Goal: Obtain resource: Obtain resource

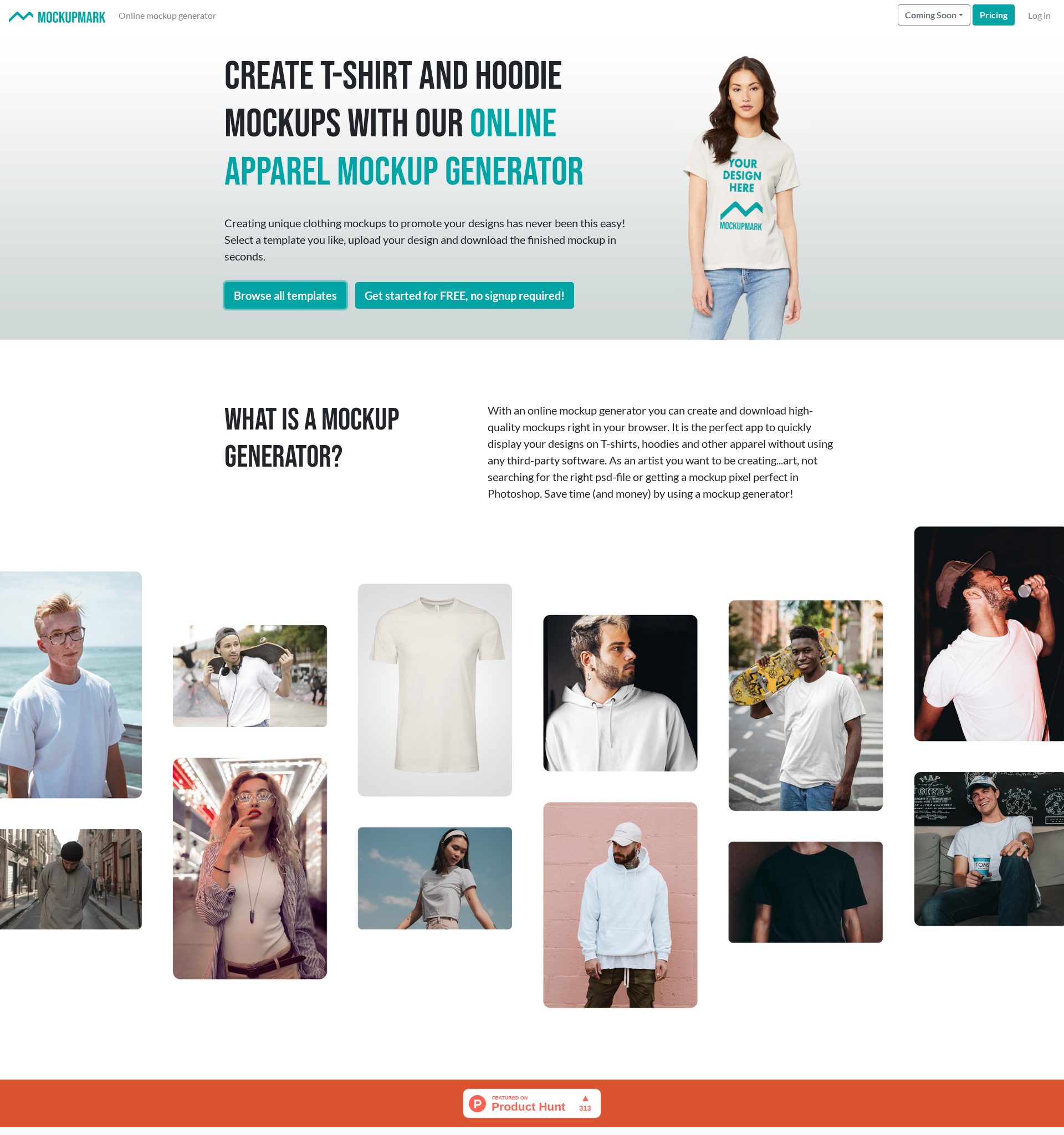
click at [314, 296] on link "Browse all templates" at bounding box center [285, 296] width 122 height 27
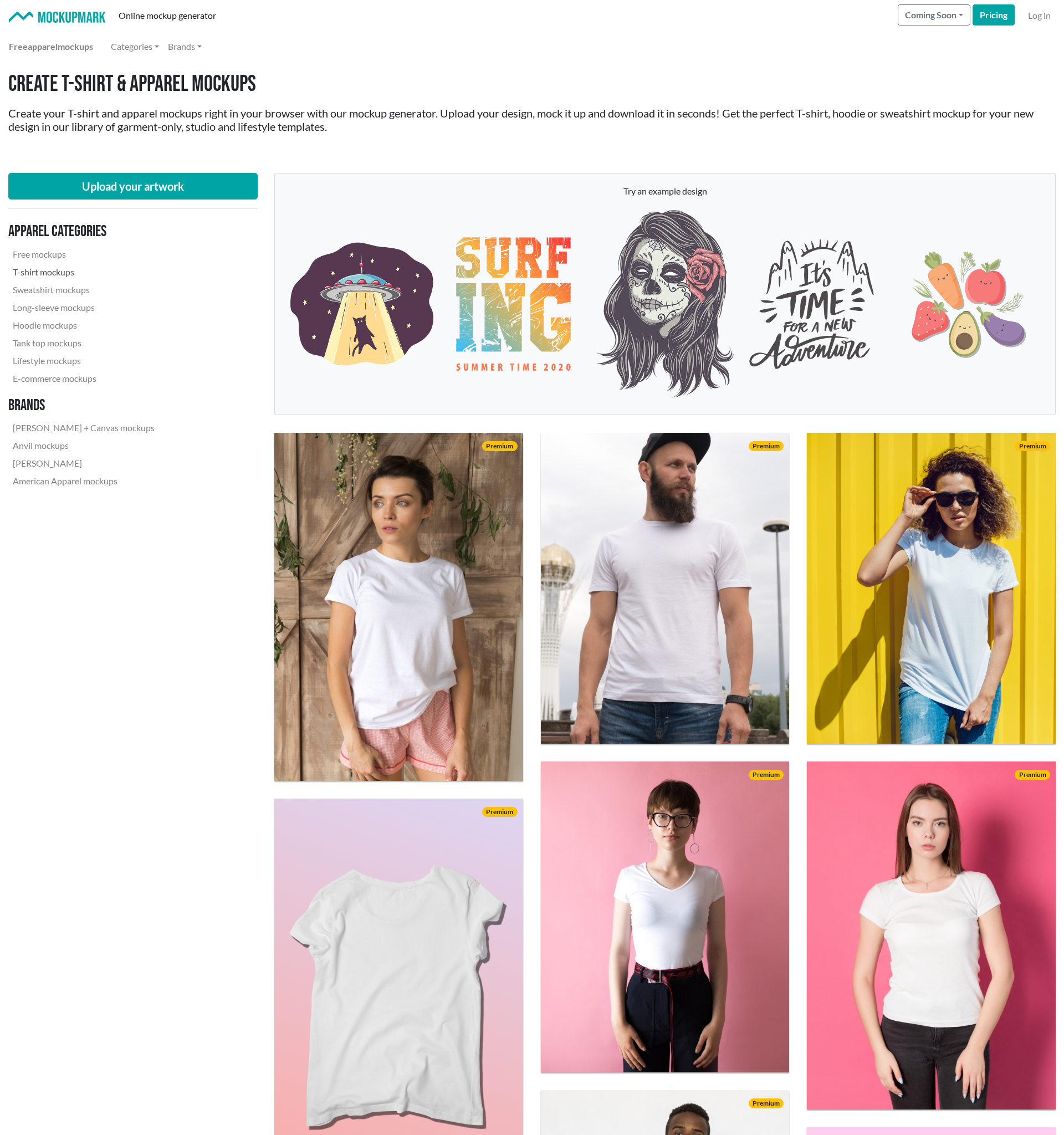
click at [72, 277] on link "T-shirt mockups" at bounding box center [83, 272] width 151 height 18
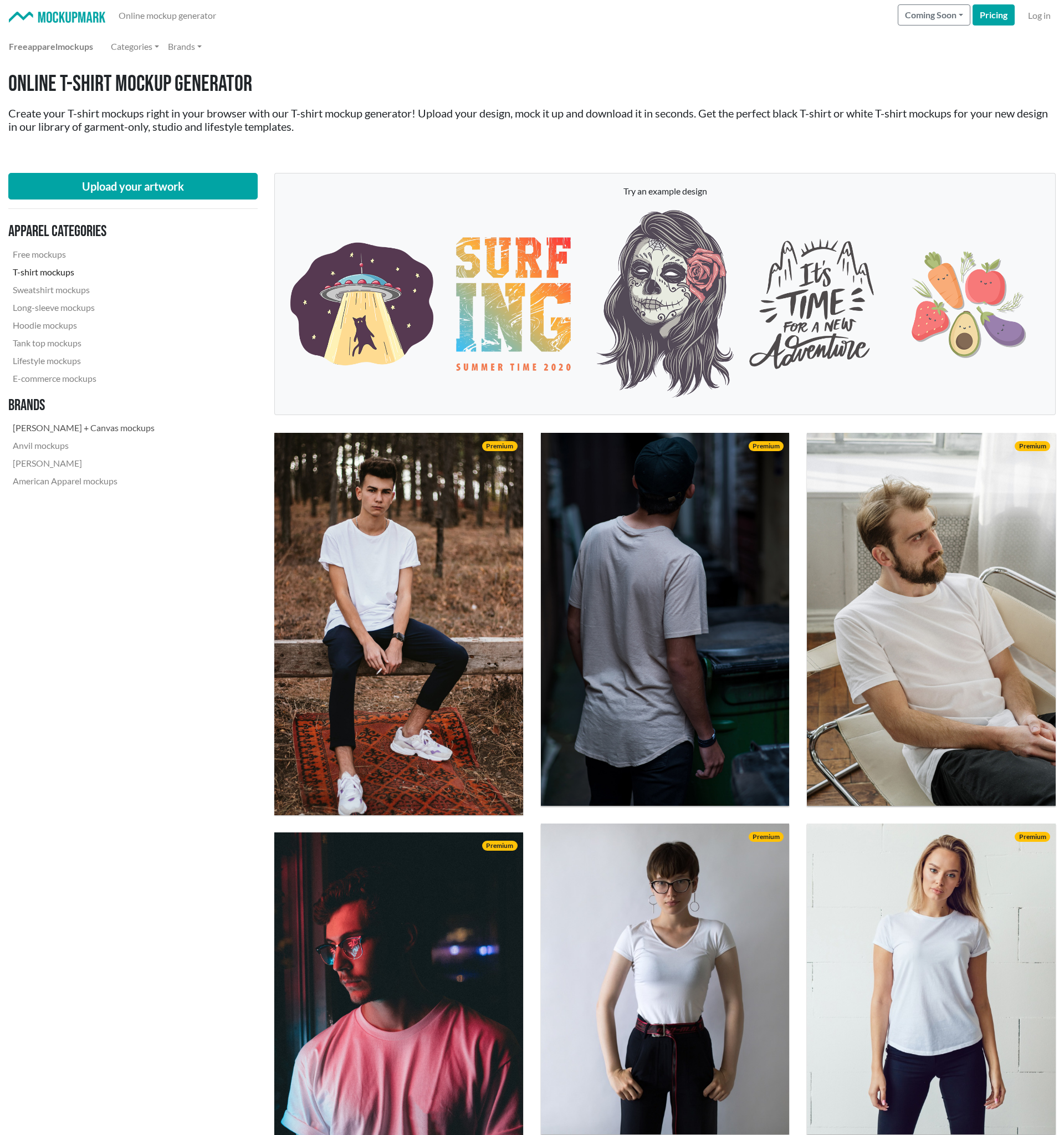
click at [68, 426] on link "[PERSON_NAME] + Canvas mockups" at bounding box center [83, 428] width 151 height 18
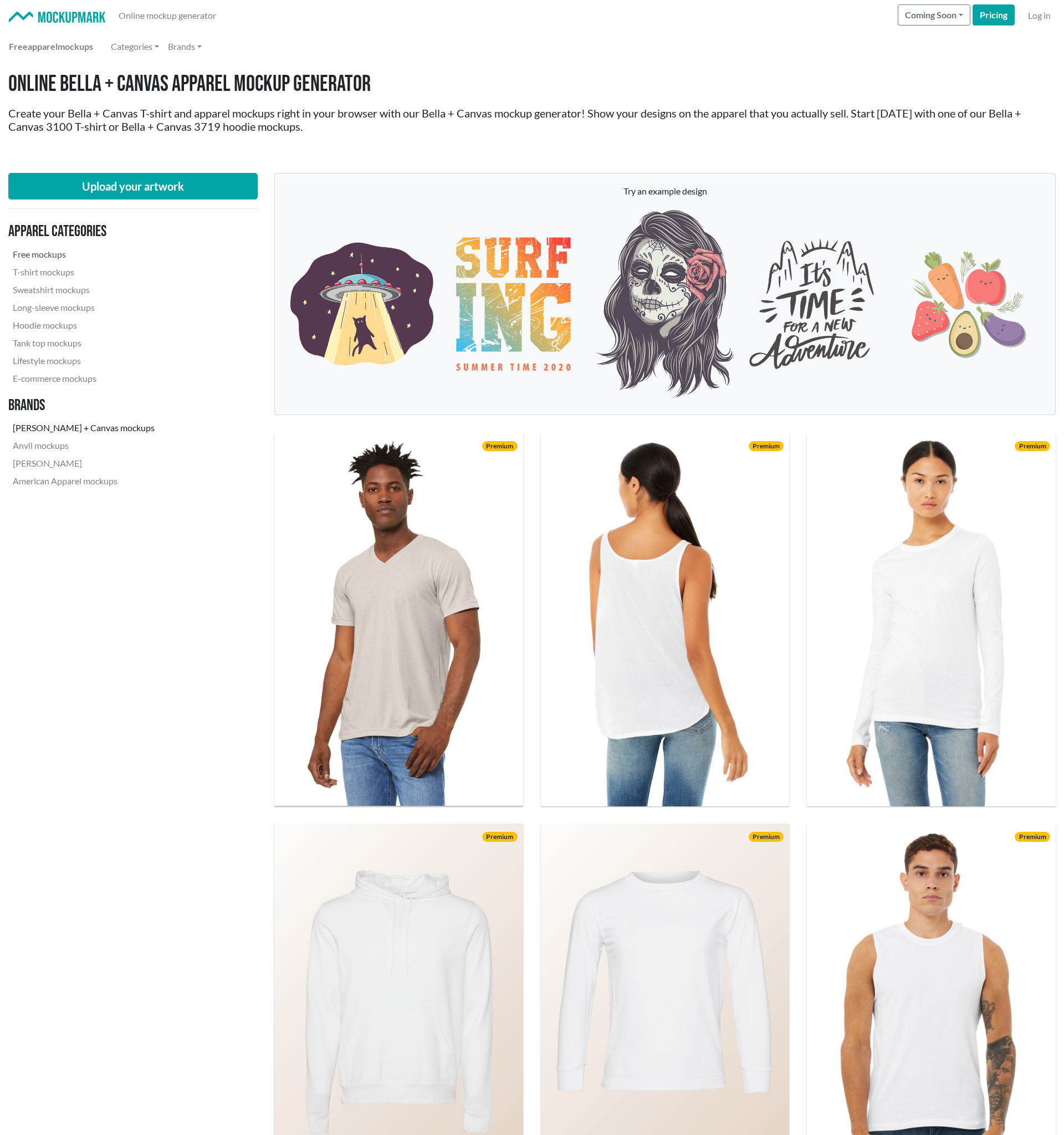
click at [45, 252] on link "Free mockups" at bounding box center [83, 254] width 151 height 18
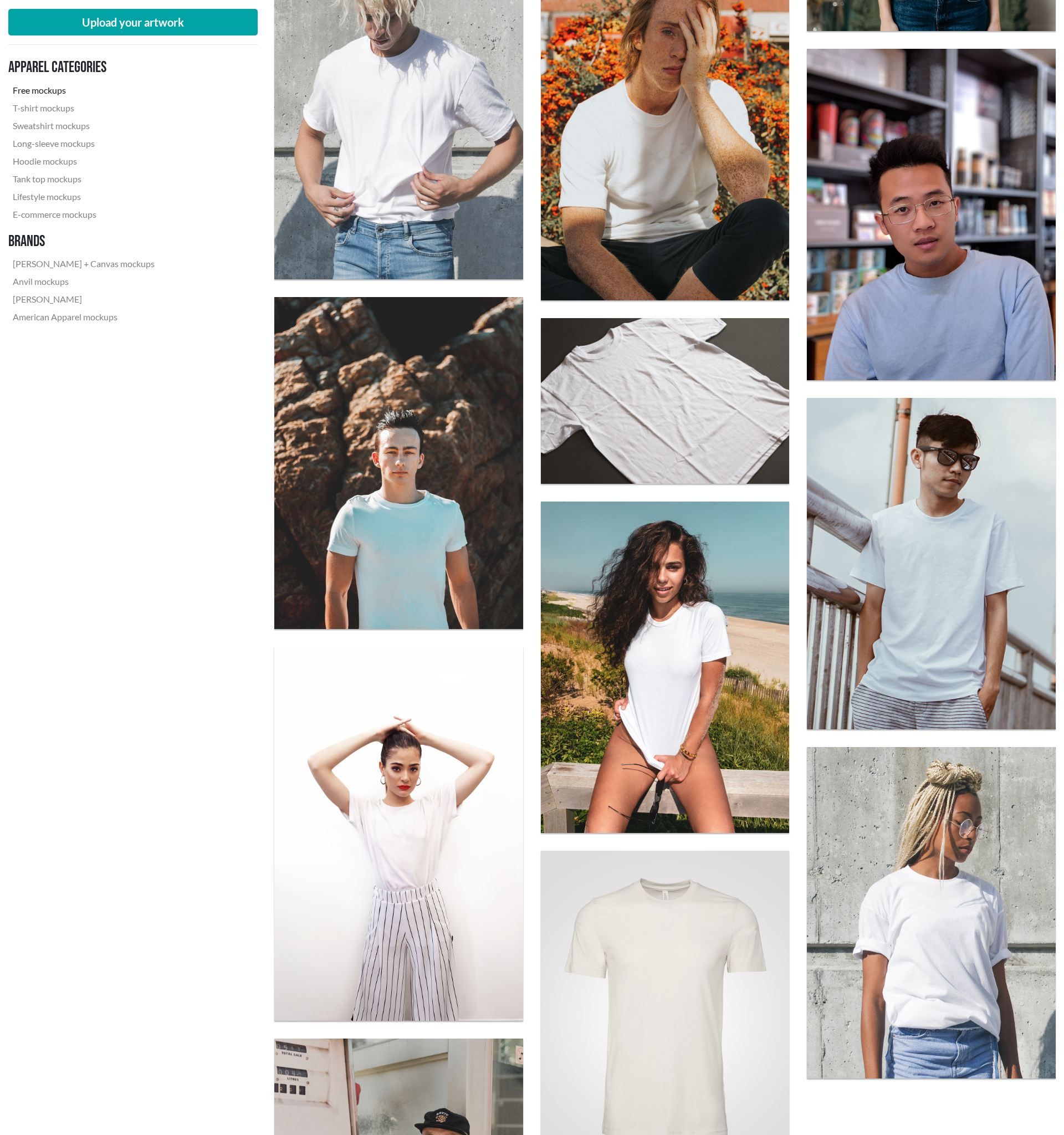
scroll to position [1728, 0]
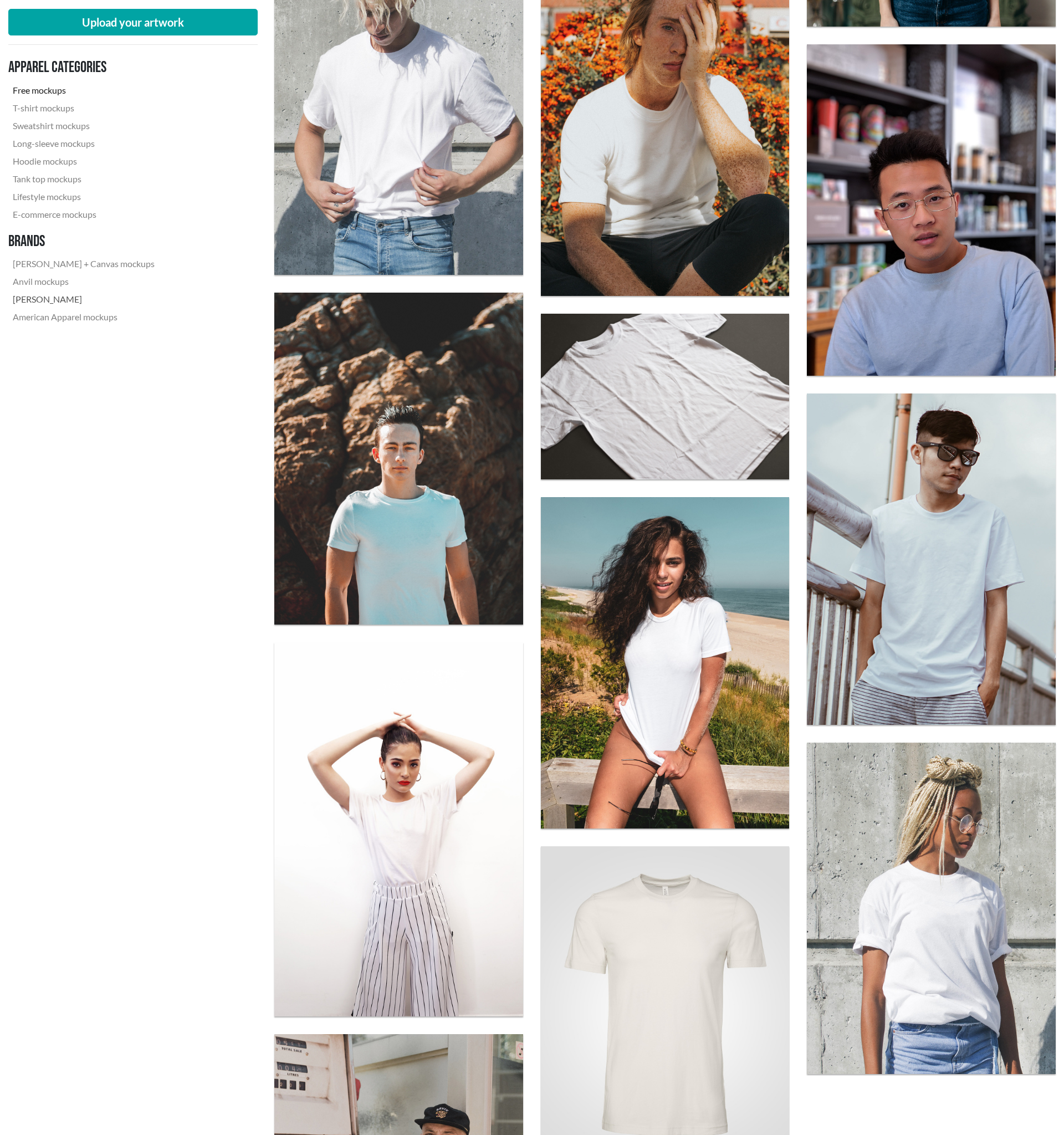
click at [42, 300] on link "[PERSON_NAME]" at bounding box center [83, 300] width 151 height 18
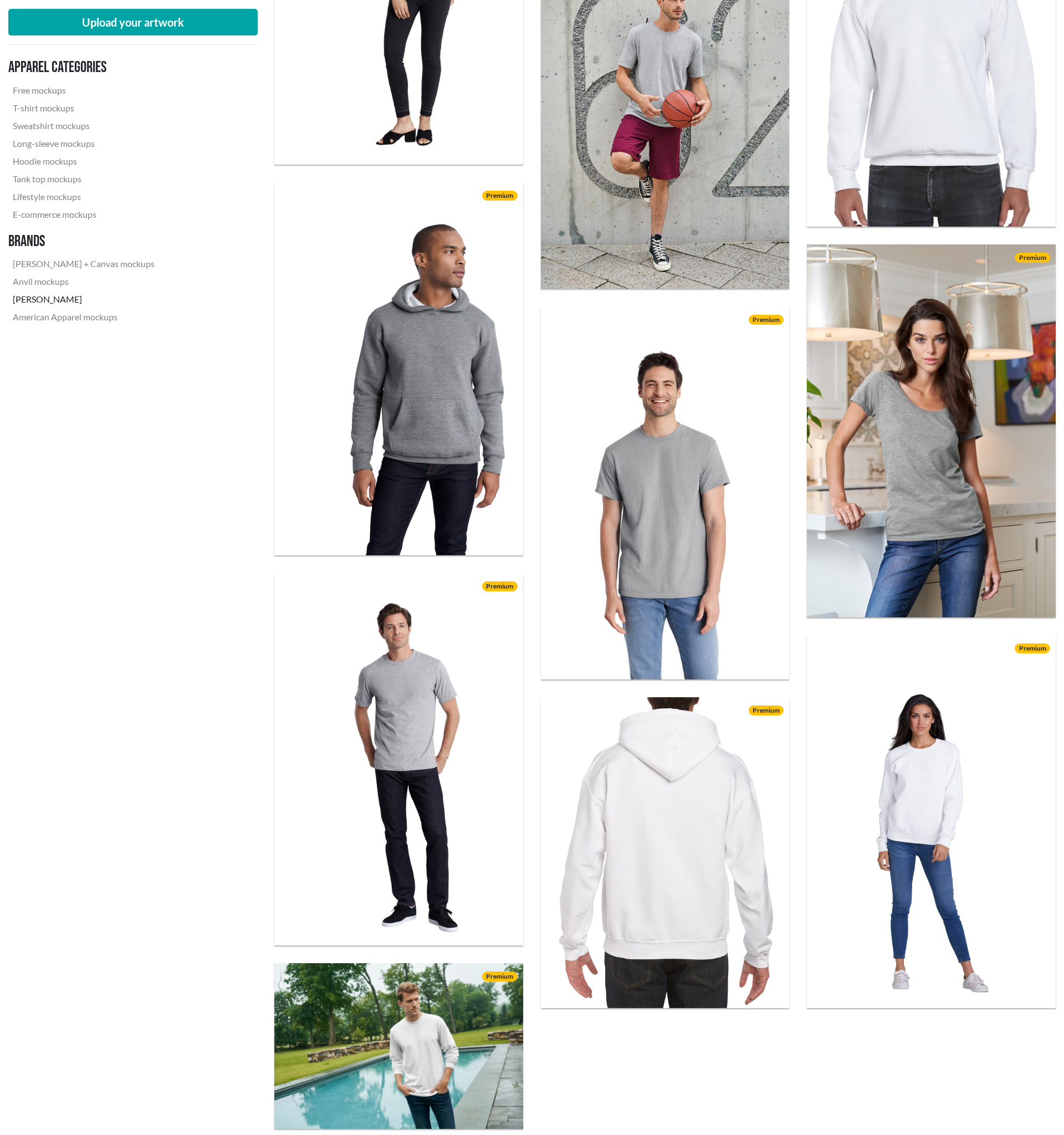
scroll to position [1623, 0]
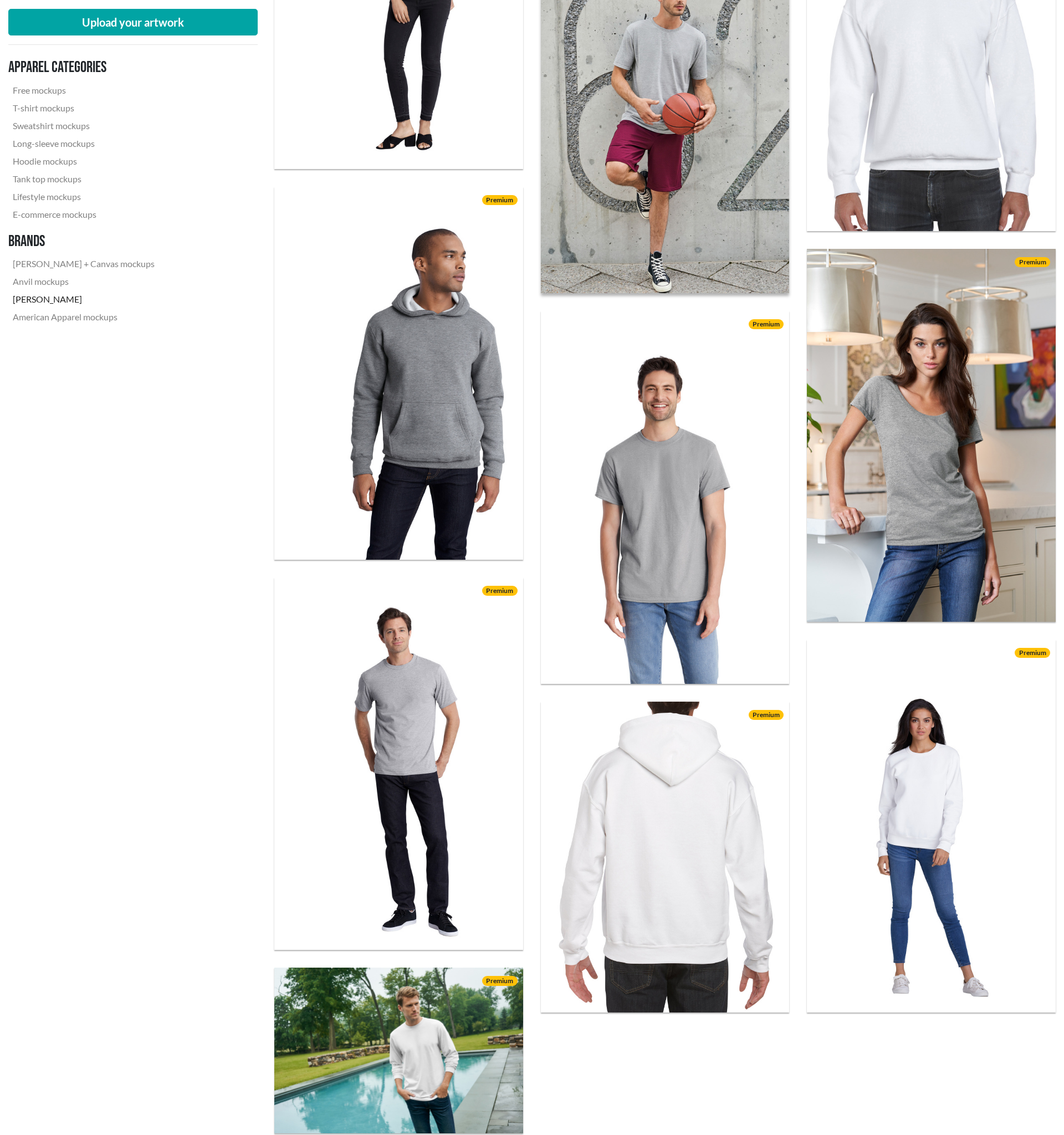
click at [666, 181] on img at bounding box center [665, 106] width 273 height 410
